Goal: Information Seeking & Learning: Learn about a topic

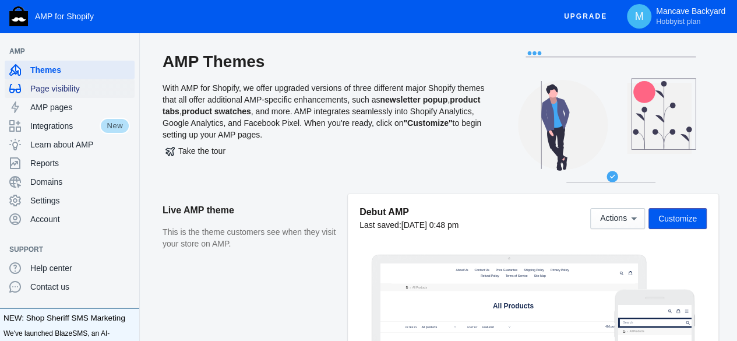
click at [71, 91] on span "Page visibility" at bounding box center [80, 89] width 100 height 12
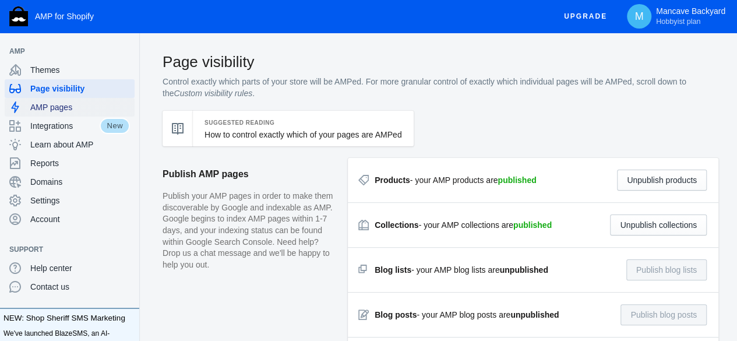
click at [62, 113] on span "AMP pages" at bounding box center [80, 107] width 100 height 12
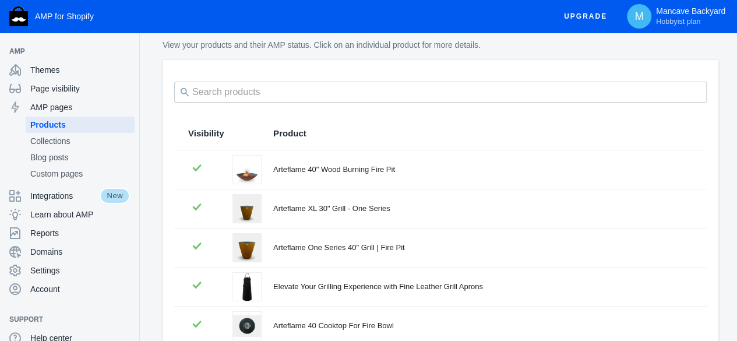
scroll to position [45, 0]
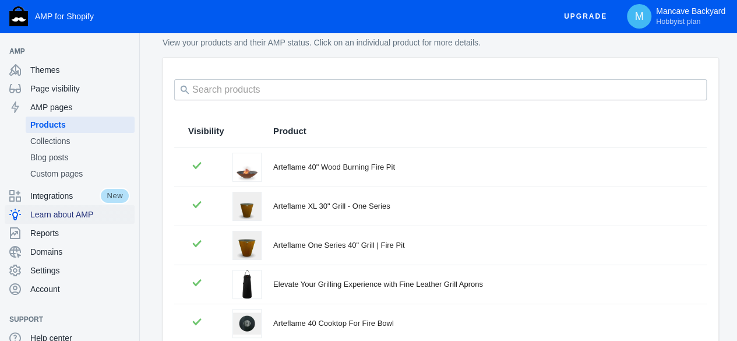
click at [65, 217] on span "Learn about AMP" at bounding box center [80, 215] width 100 height 12
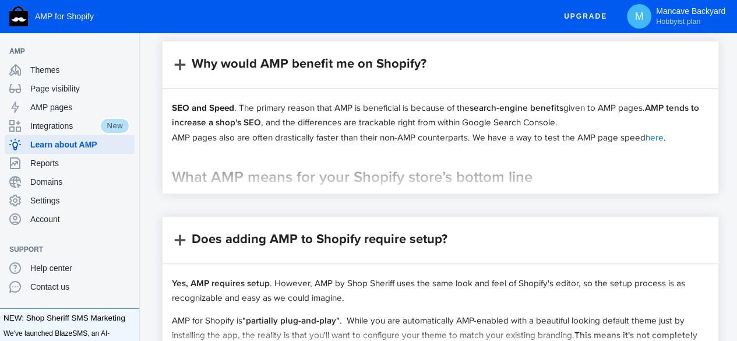
scroll to position [401, 0]
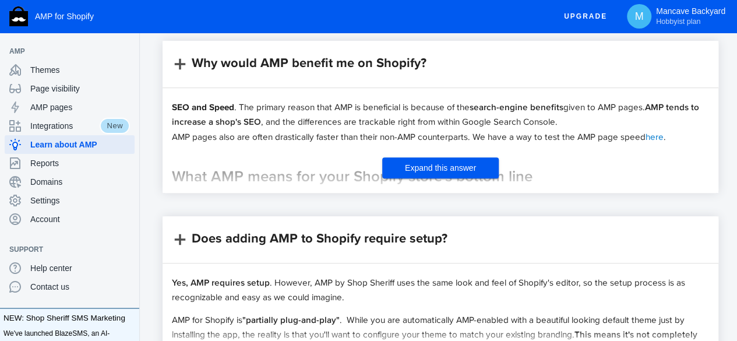
click at [270, 182] on div at bounding box center [441, 175] width 556 height 35
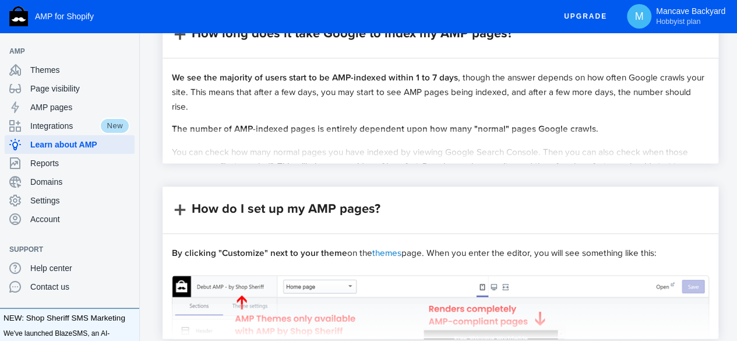
scroll to position [784, 0]
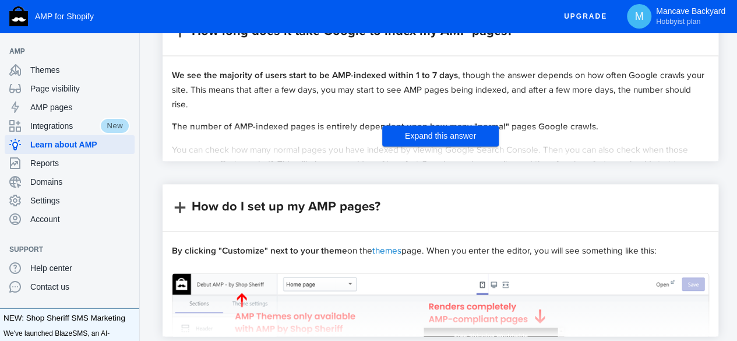
click at [411, 140] on span "Expand this answer" at bounding box center [440, 135] width 71 height 9
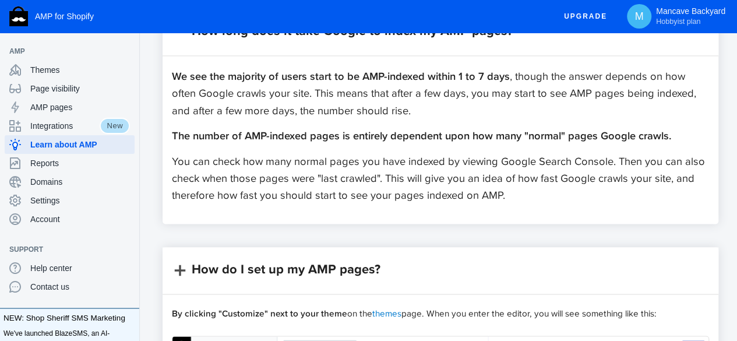
click at [289, 119] on p "We see the majority of users start to be AMP-indexed within 1 to 7 days , thoug…" at bounding box center [440, 93] width 537 height 51
click at [283, 119] on p "We see the majority of users start to be AMP-indexed within 1 to 7 days , thoug…" at bounding box center [440, 93] width 537 height 51
